Goal: Transaction & Acquisition: Purchase product/service

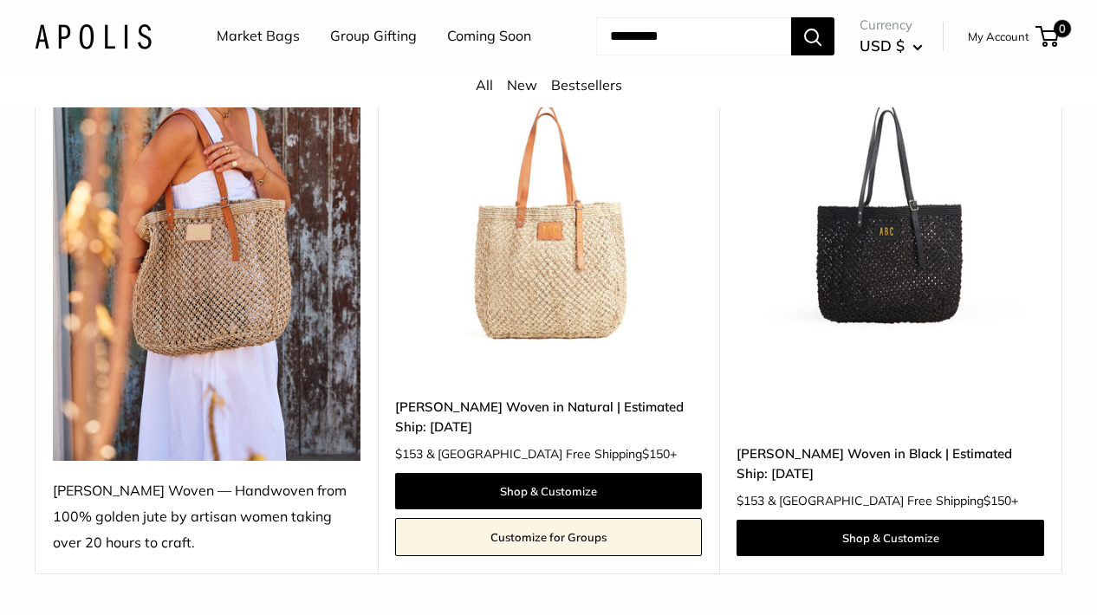
scroll to position [330, 0]
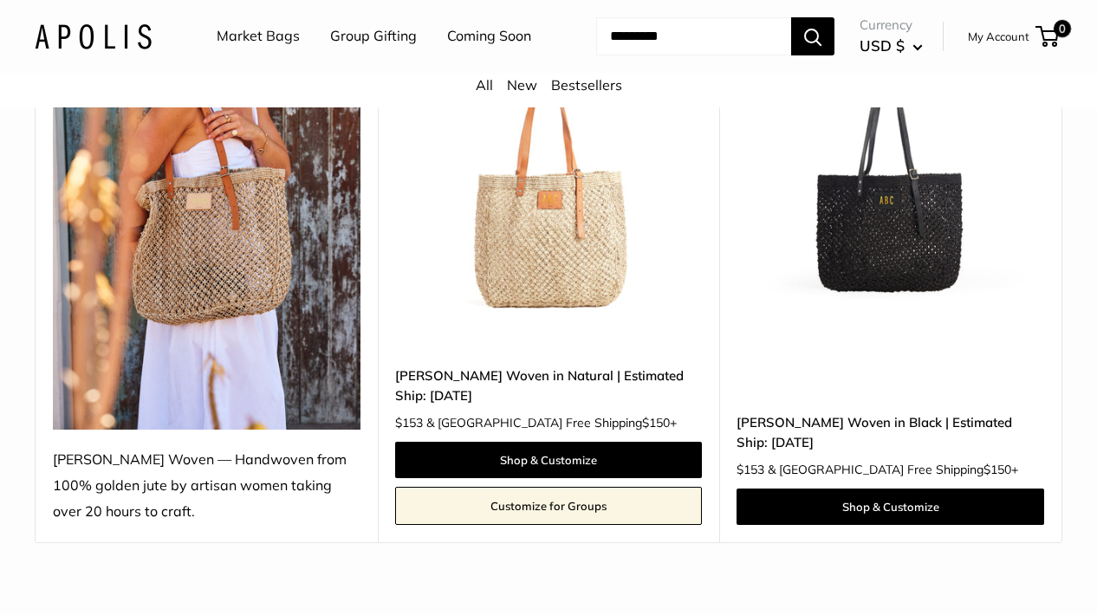
click at [235, 345] on img at bounding box center [207, 225] width 308 height 410
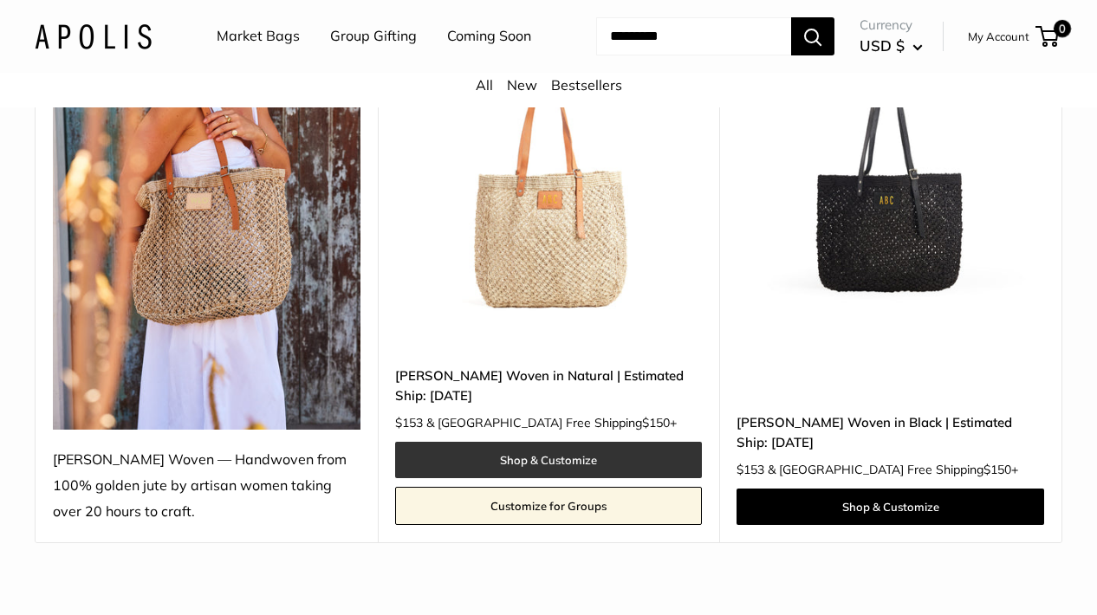
click at [555, 478] on link "Shop & Customize" at bounding box center [549, 460] width 308 height 36
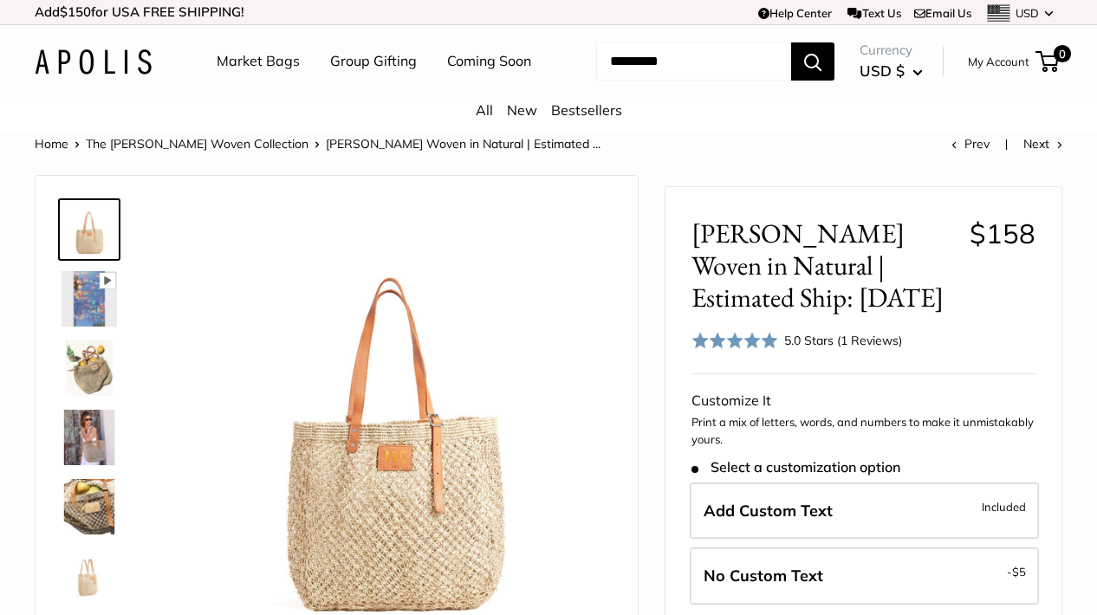
click at [104, 396] on img at bounding box center [89, 368] width 55 height 55
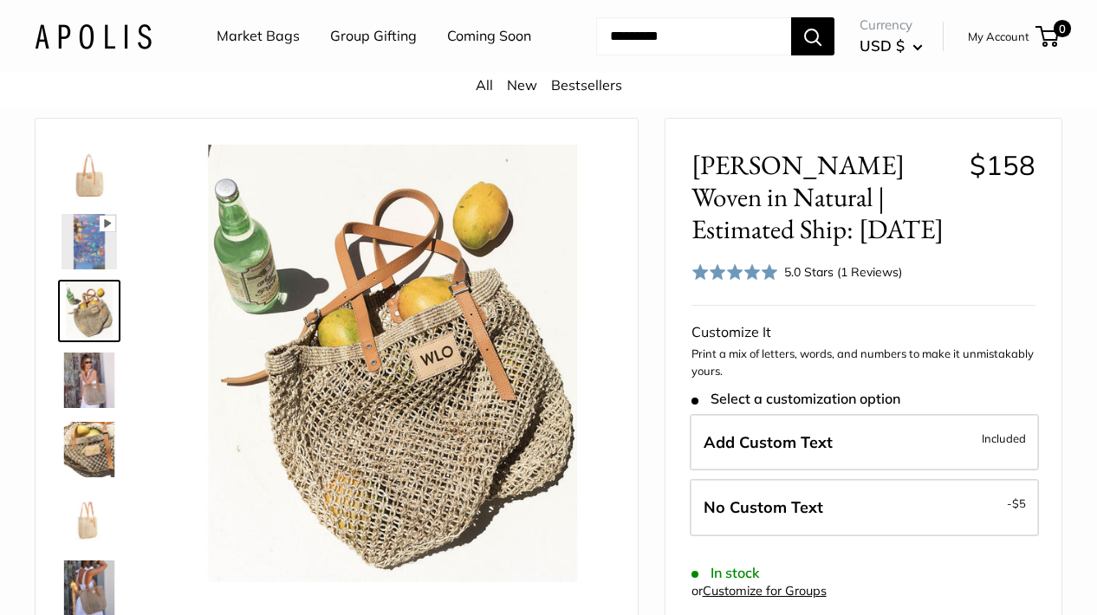
scroll to position [112, 0]
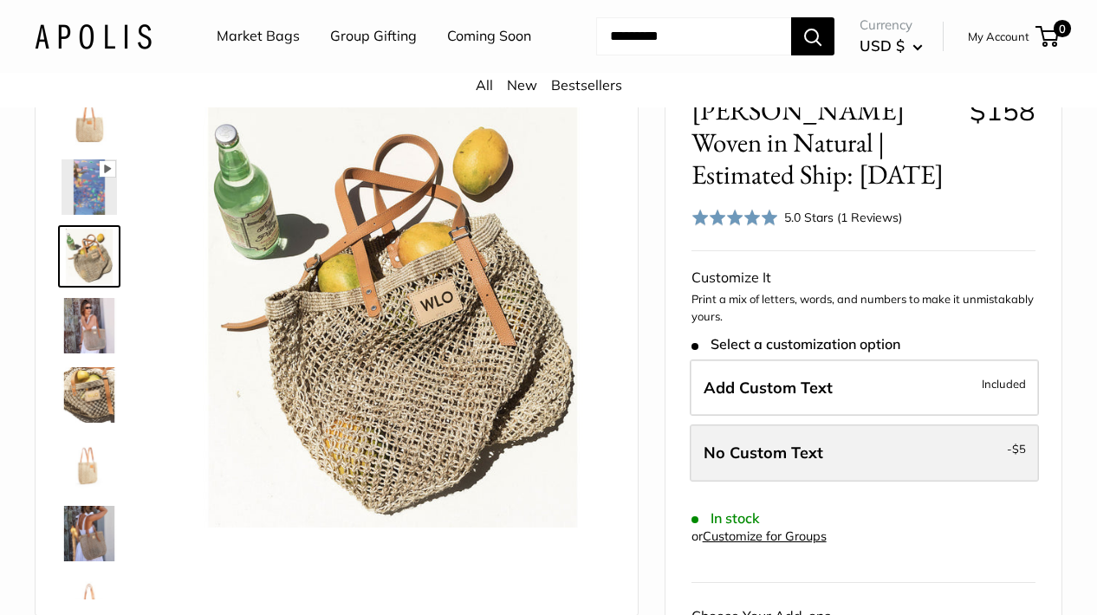
click at [772, 463] on span "No Custom Text" at bounding box center [764, 453] width 120 height 20
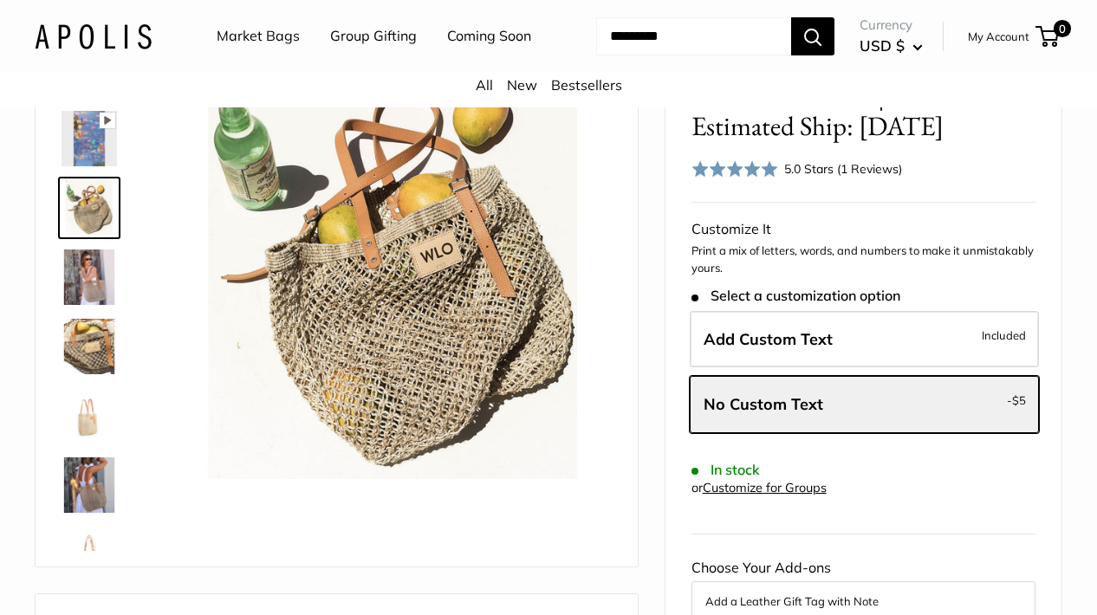
scroll to position [360, 0]
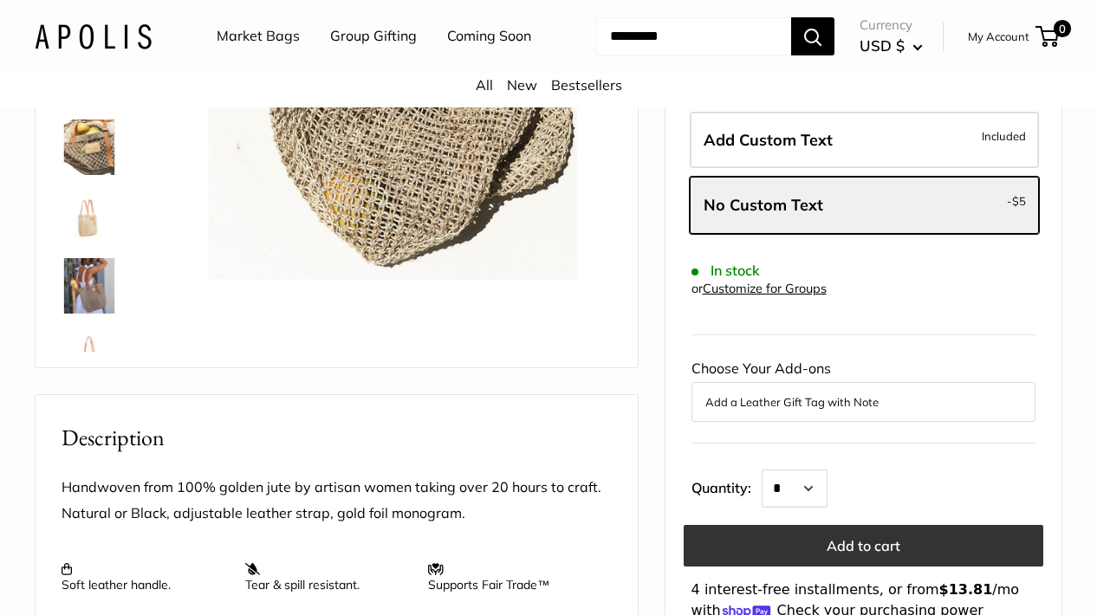
click at [846, 567] on button "Add to cart" at bounding box center [864, 546] width 360 height 42
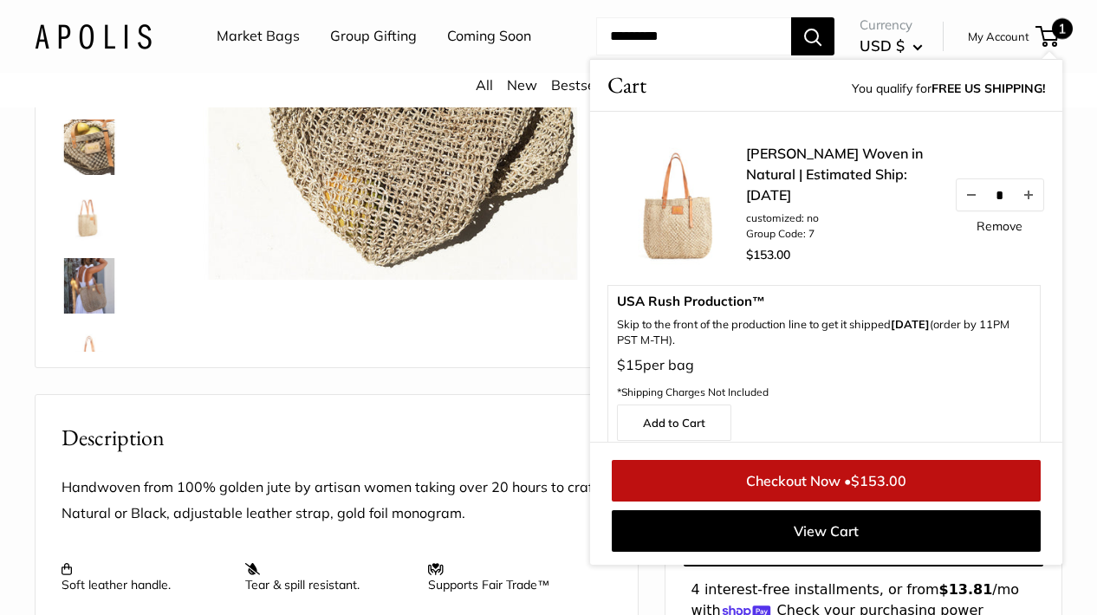
click at [253, 38] on link "Market Bags" at bounding box center [258, 36] width 83 height 26
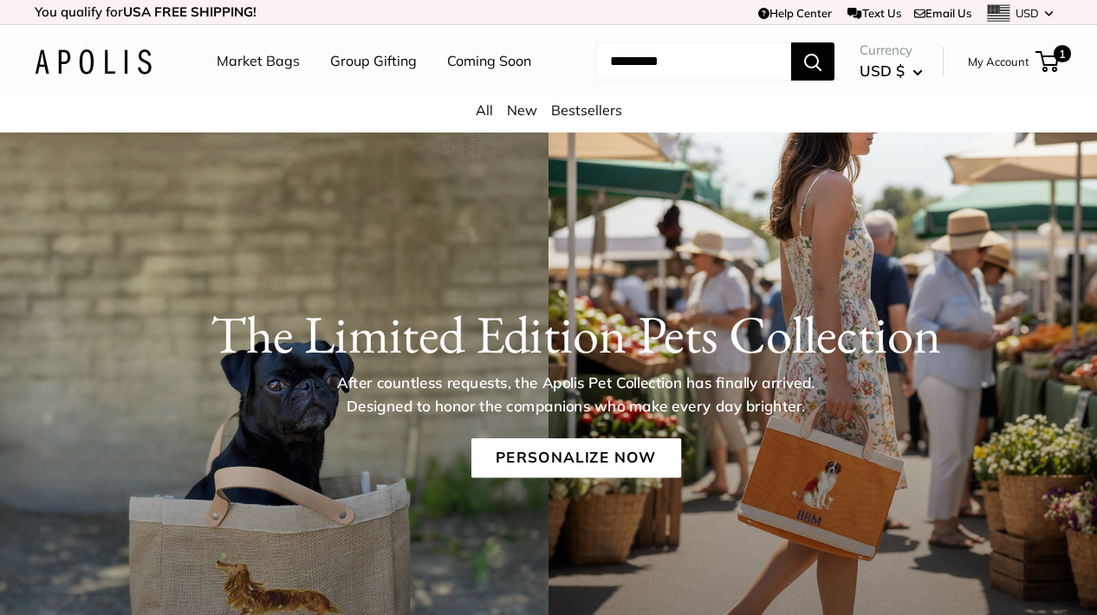
click at [253, 63] on link "Market Bags" at bounding box center [258, 62] width 83 height 26
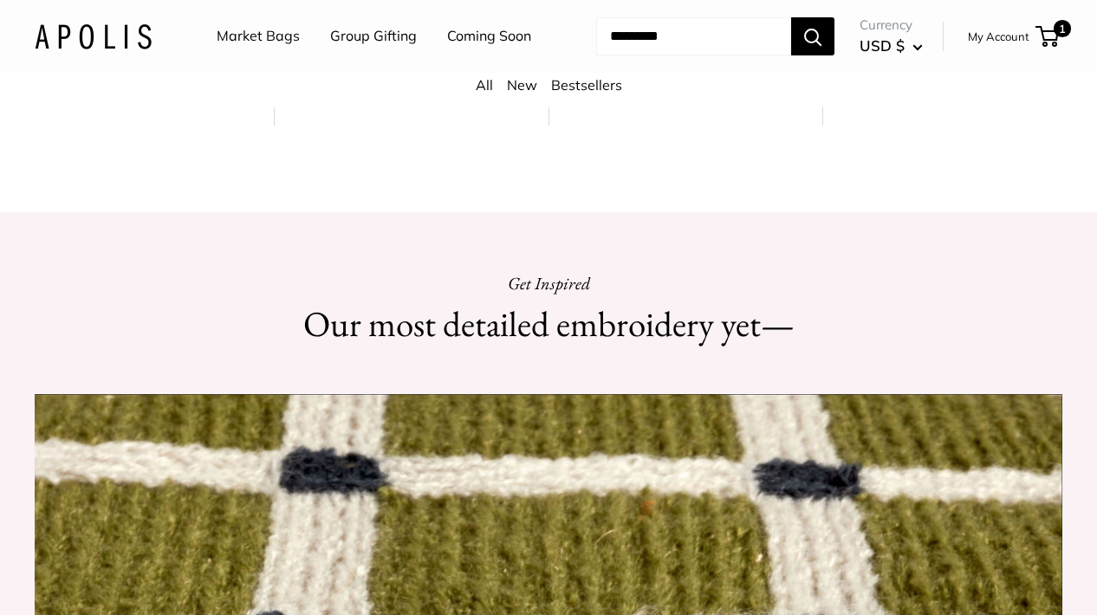
scroll to position [1244, 0]
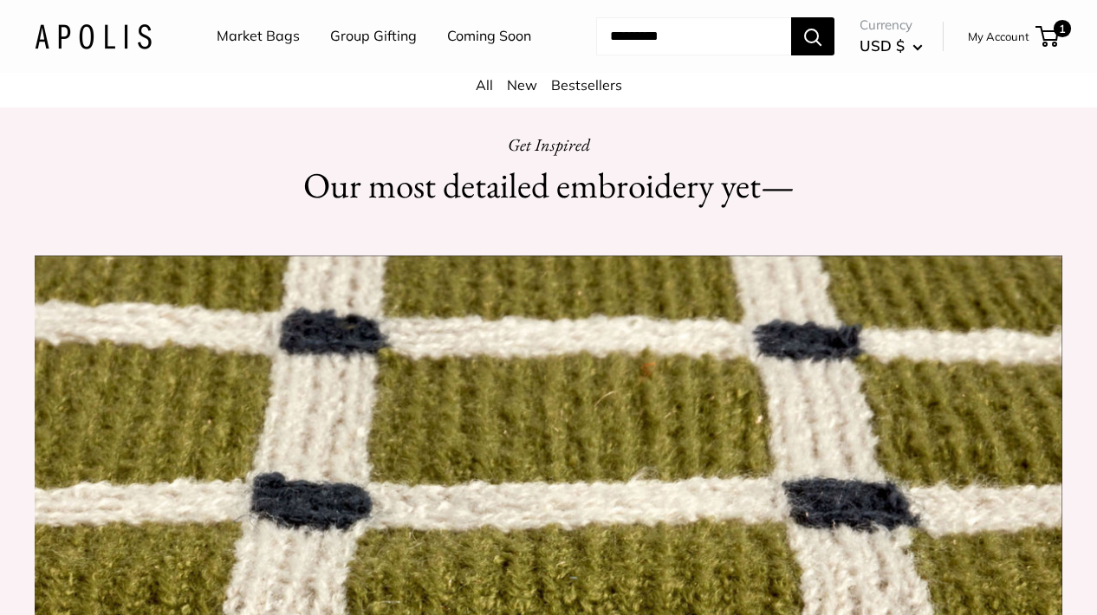
click at [257, 30] on link "Market Bags" at bounding box center [258, 36] width 83 height 26
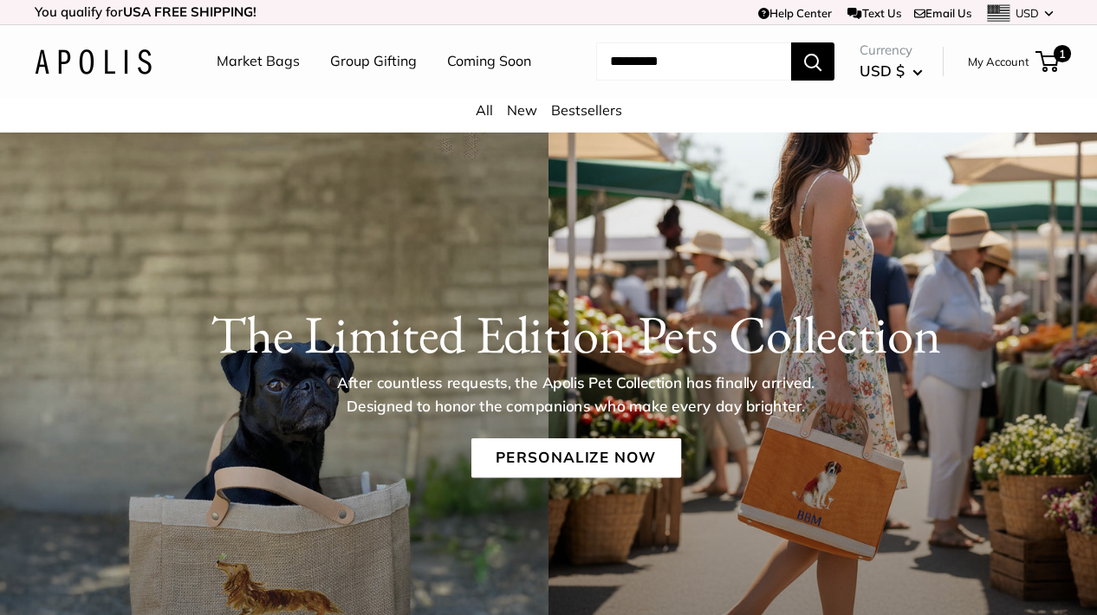
click at [483, 119] on link "All" at bounding box center [484, 109] width 17 height 17
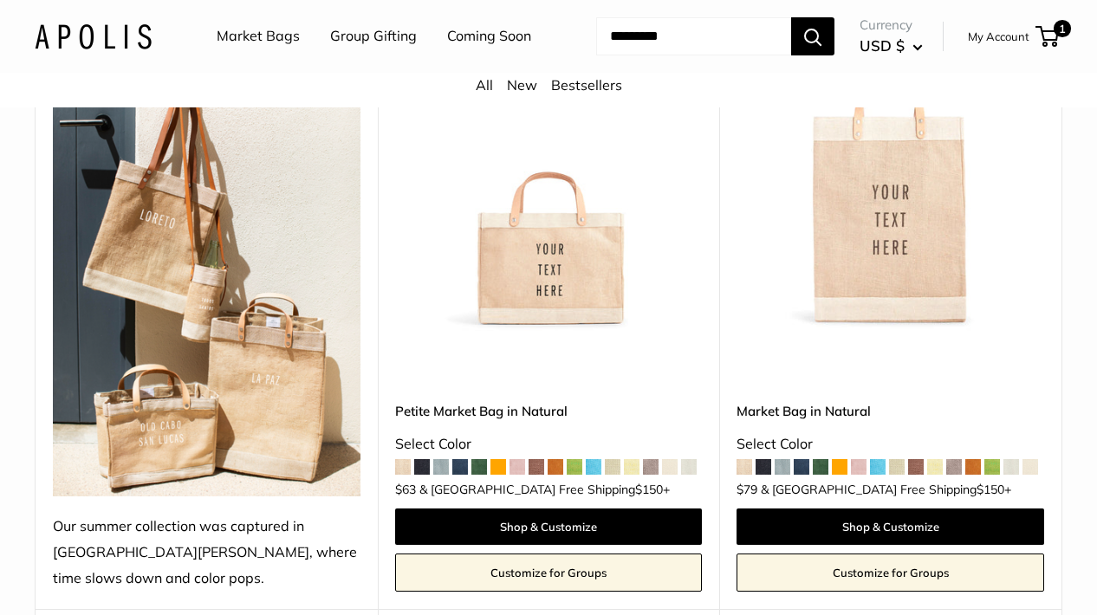
scroll to position [351, 0]
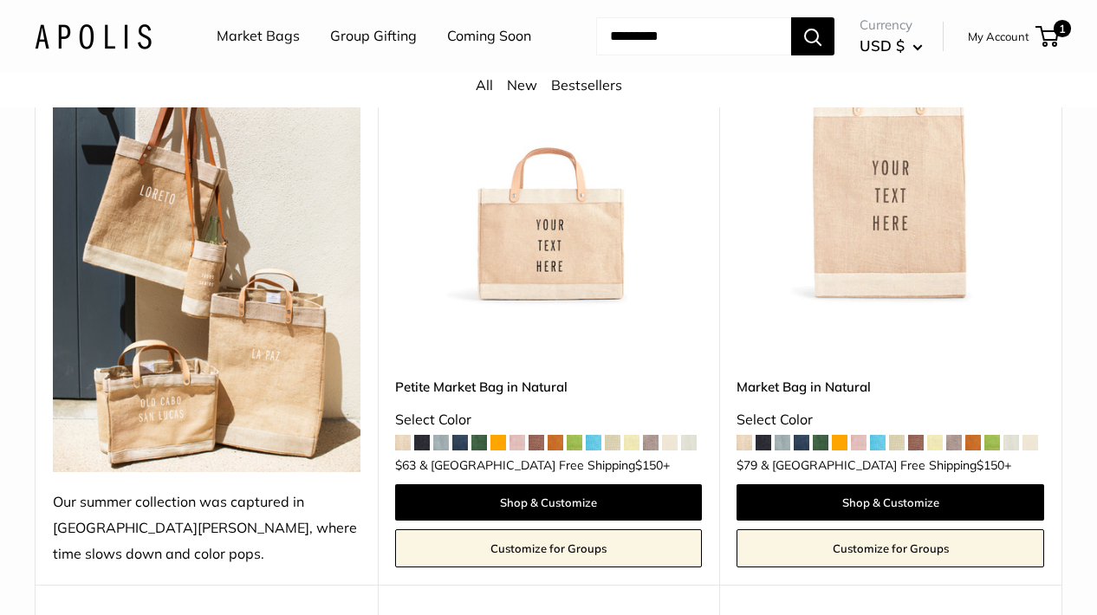
click at [406, 451] on span at bounding box center [403, 443] width 16 height 16
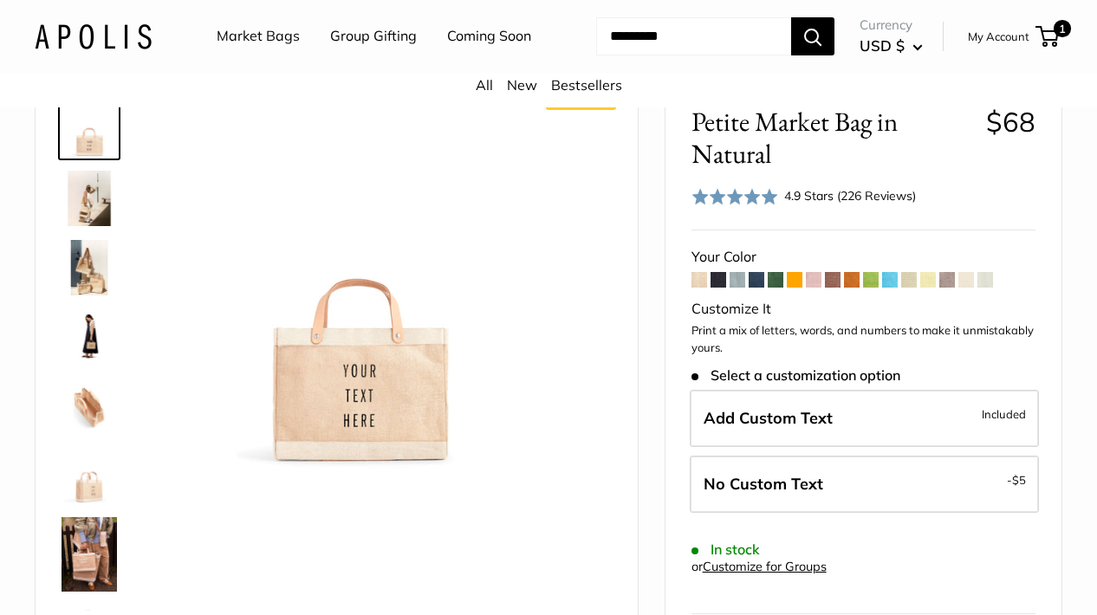
scroll to position [172, 0]
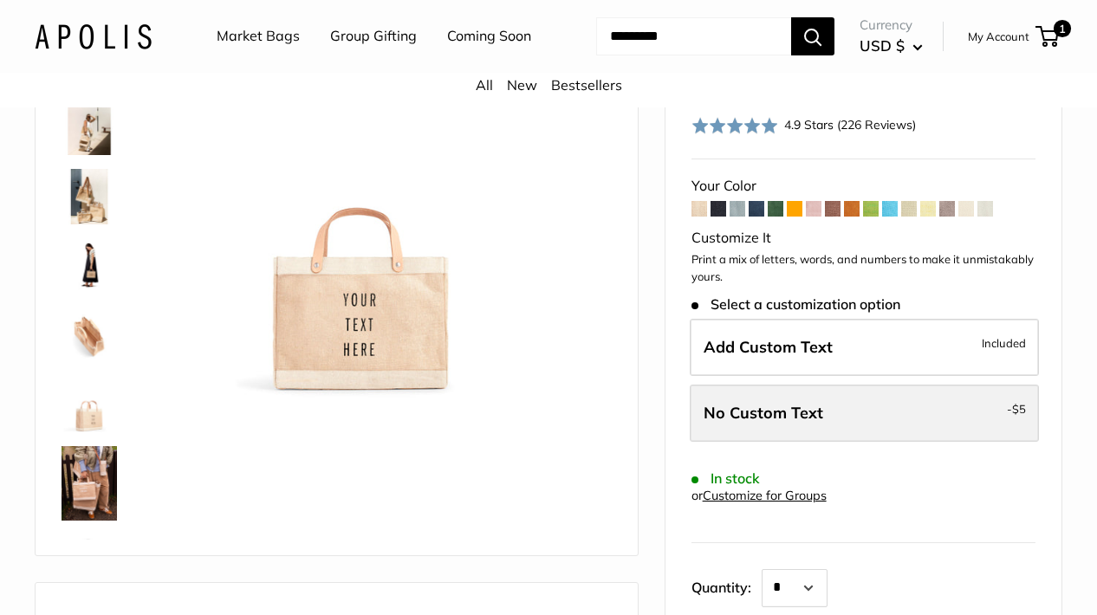
click at [970, 442] on label "No Custom Text - $5" at bounding box center [864, 413] width 349 height 57
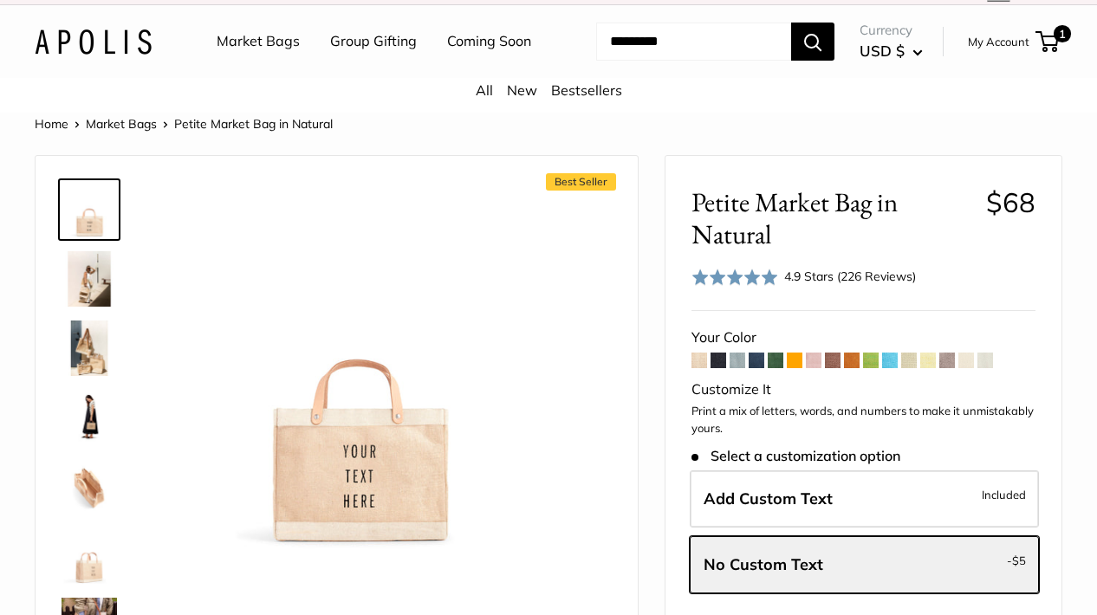
scroll to position [60, 0]
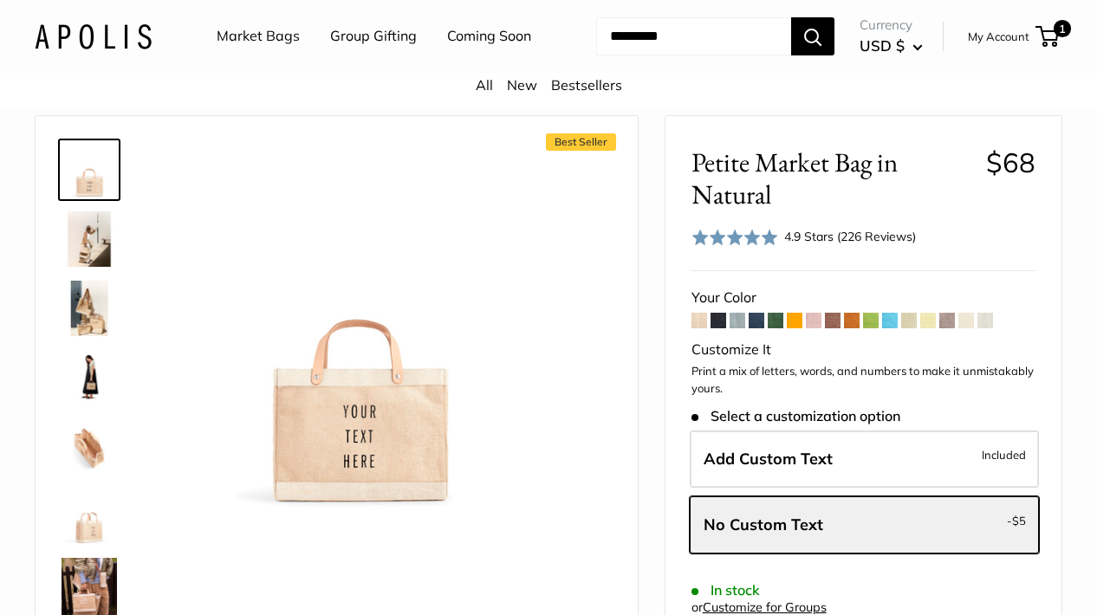
click at [951, 328] on span at bounding box center [947, 321] width 16 height 16
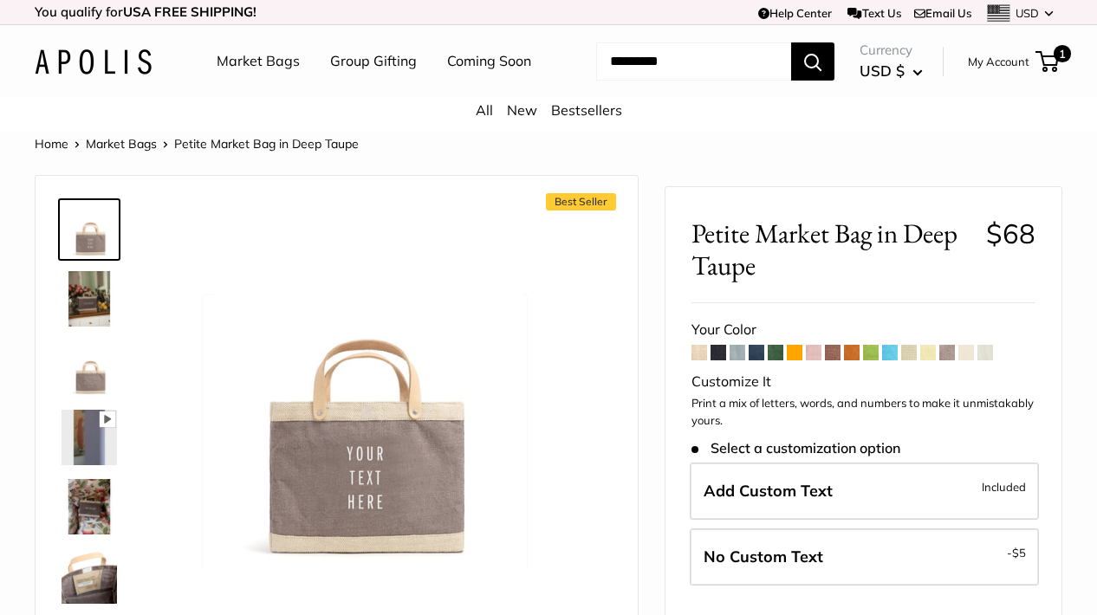
click at [700, 361] on span at bounding box center [700, 353] width 16 height 16
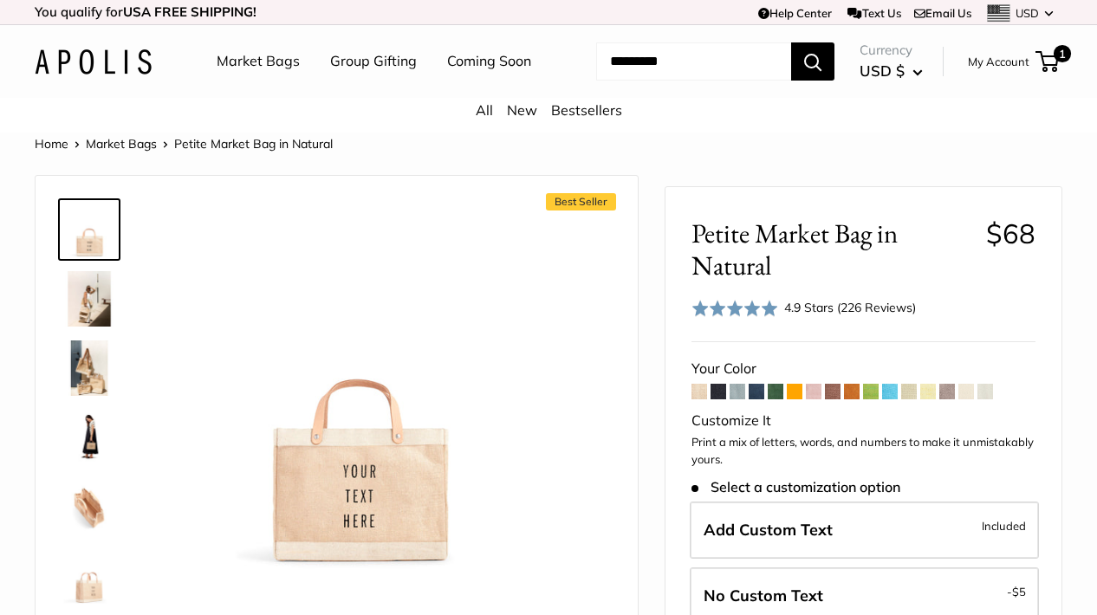
click at [909, 400] on span at bounding box center [909, 392] width 16 height 16
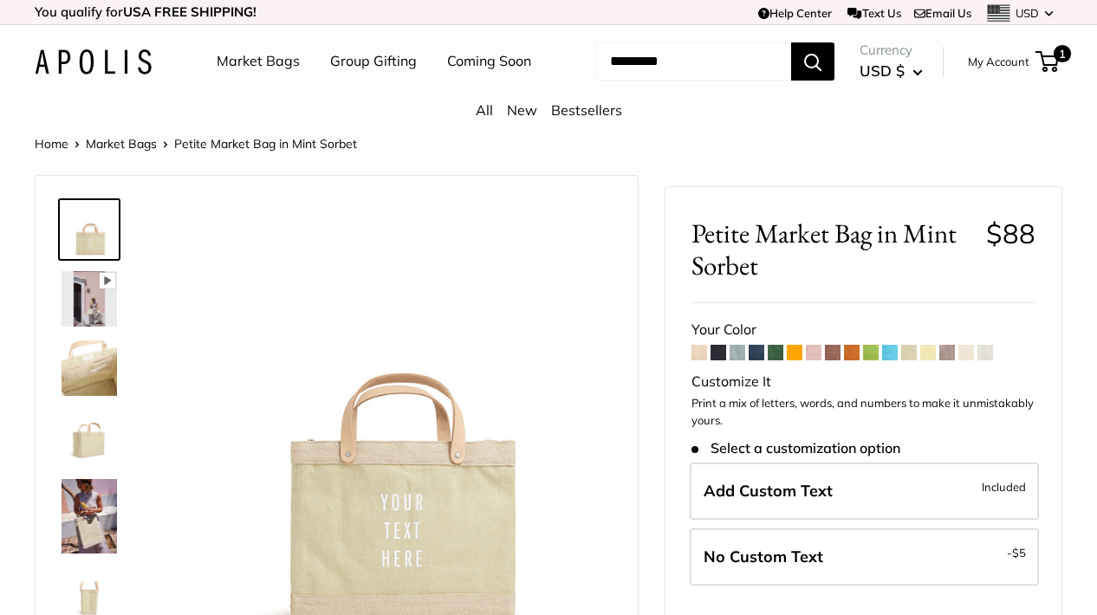
click at [991, 361] on span at bounding box center [986, 353] width 16 height 16
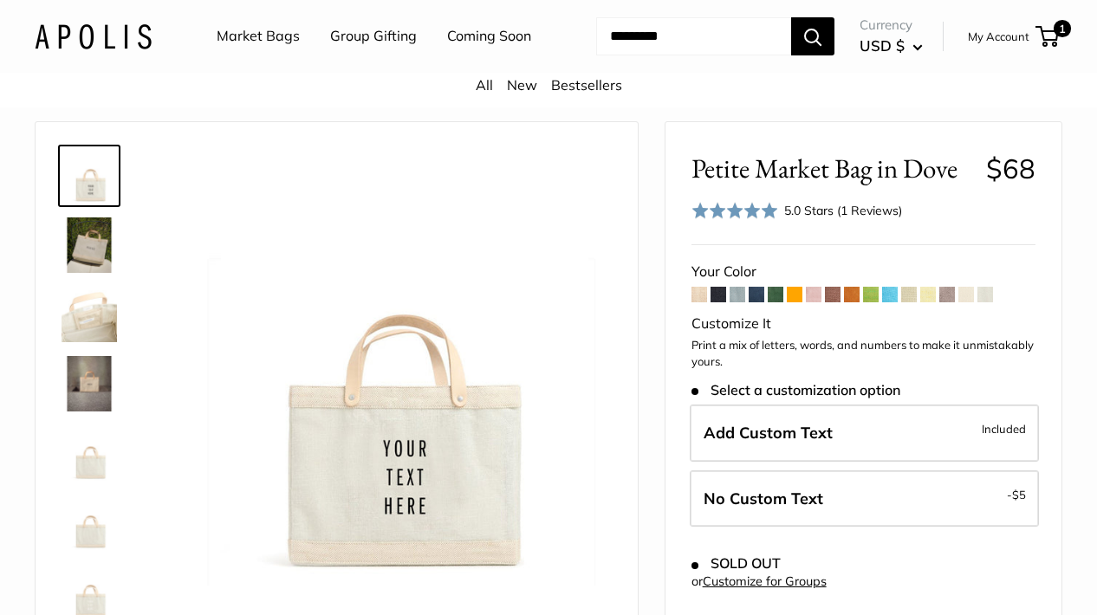
scroll to position [99, 0]
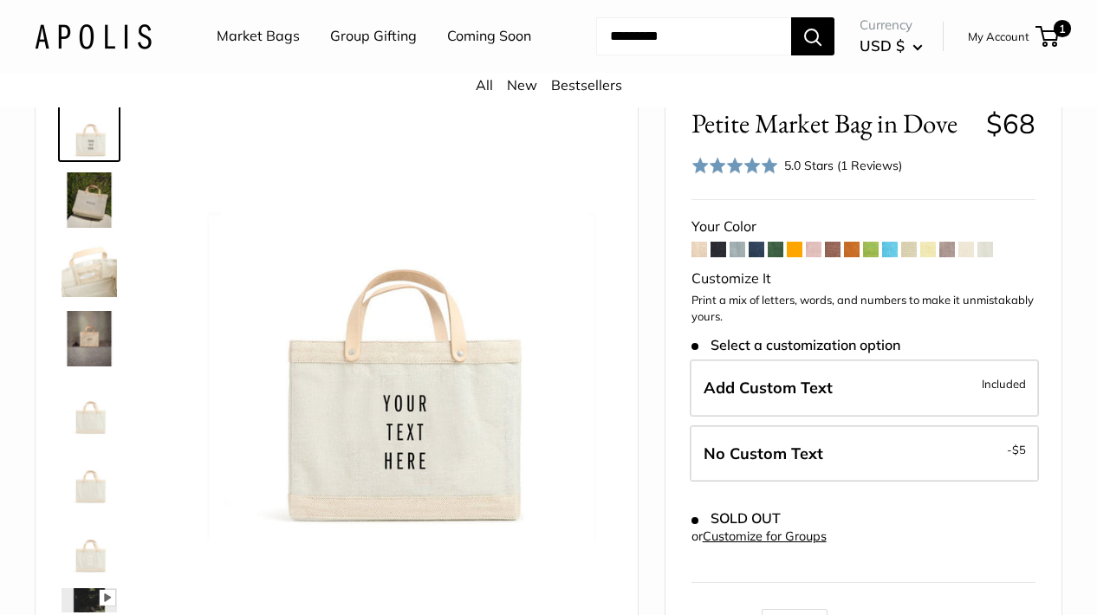
click at [971, 257] on span at bounding box center [966, 250] width 16 height 16
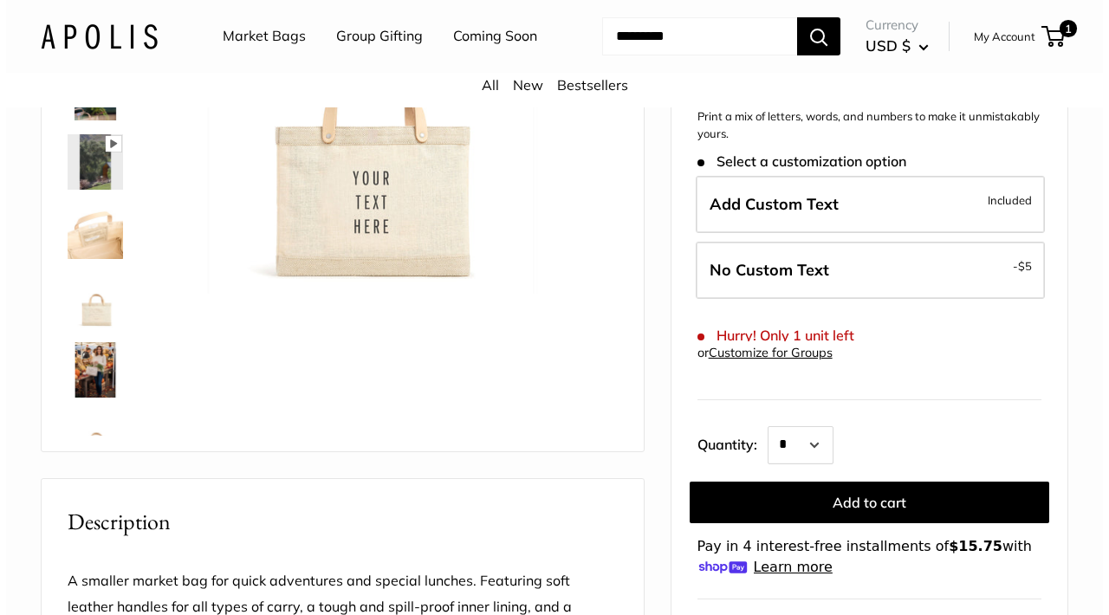
scroll to position [272, 0]
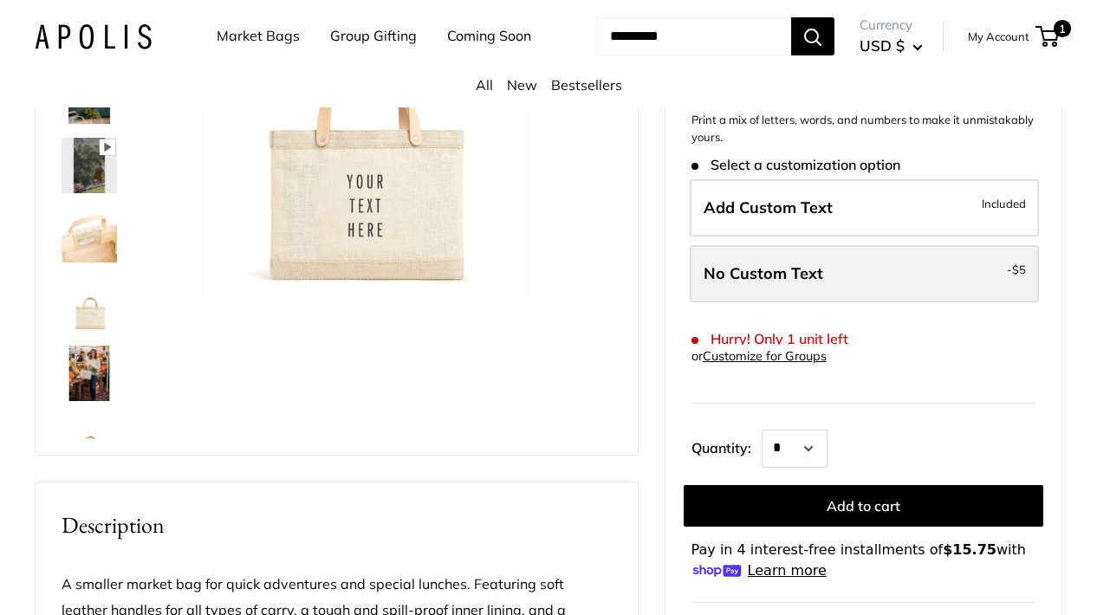
click at [880, 269] on label "No Custom Text - $5" at bounding box center [864, 273] width 349 height 57
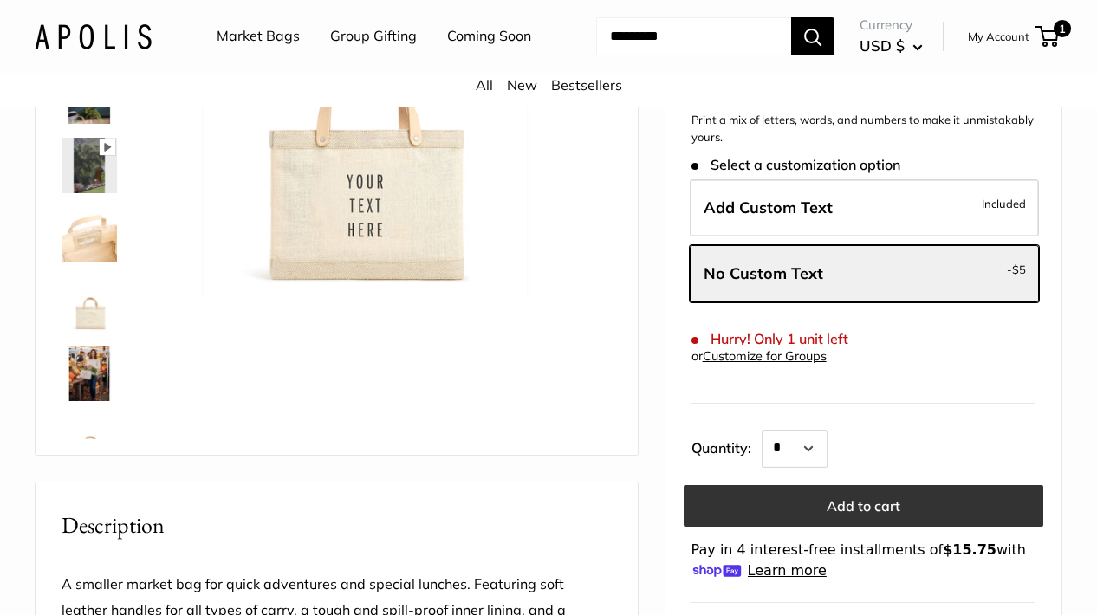
click at [850, 516] on button "Add to cart" at bounding box center [864, 506] width 360 height 42
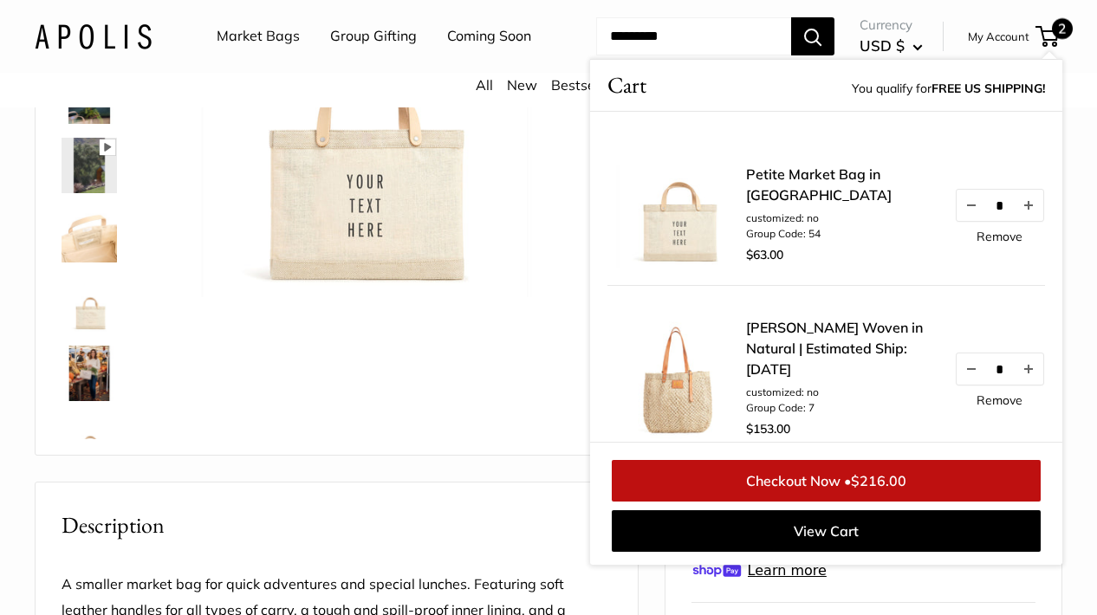
click at [979, 406] on link "Remove" at bounding box center [1000, 400] width 46 height 12
